Goal: Information Seeking & Learning: Learn about a topic

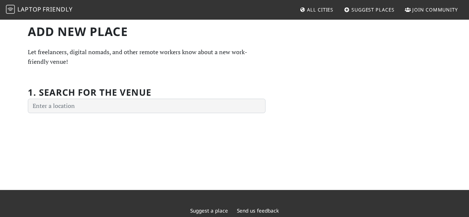
click at [145, 98] on h2 "1. Search for the venue" at bounding box center [90, 92] width 124 height 11
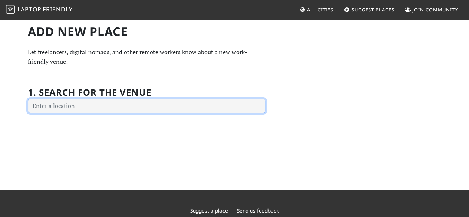
click at [144, 102] on input "text" at bounding box center [147, 106] width 238 height 15
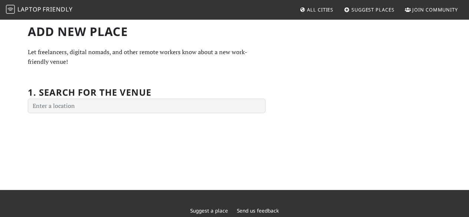
click at [132, 131] on div "Add new Place Let freelancers, digital nomads, and other remote workers know ab…" at bounding box center [234, 104] width 469 height 171
click at [13, 7] on img at bounding box center [10, 9] width 9 height 9
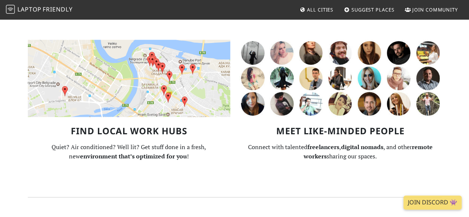
scroll to position [474, 0]
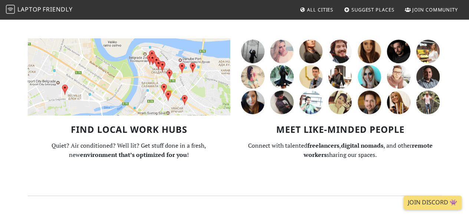
drag, startPoint x: 155, startPoint y: 119, endPoint x: 154, endPoint y: 115, distance: 4.8
click at [155, 119] on div "Find Local Work Hubs Quiet? Air conditioned? Well lit? Get stuff done in a fres…" at bounding box center [128, 94] width 211 height 141
click at [151, 97] on img at bounding box center [129, 76] width 202 height 77
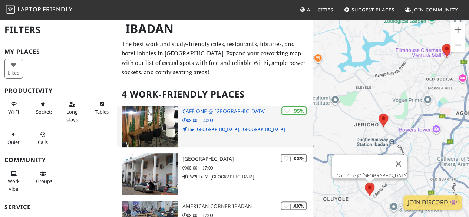
click at [223, 125] on div "| 95% Café One @ [GEOGRAPHIC_DATA] 08:00 – 20:00 The [GEOGRAPHIC_DATA], [GEOGRA…" at bounding box center [247, 127] width 130 height 42
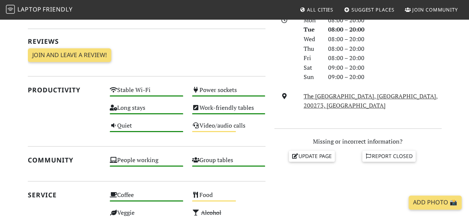
scroll to position [215, 0]
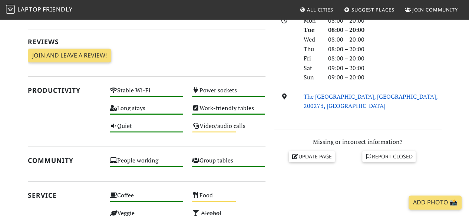
click at [350, 93] on link "The Palms Mall, New Gra, 200273, Ibadan" at bounding box center [371, 101] width 134 height 18
